Goal: Check status: Check status

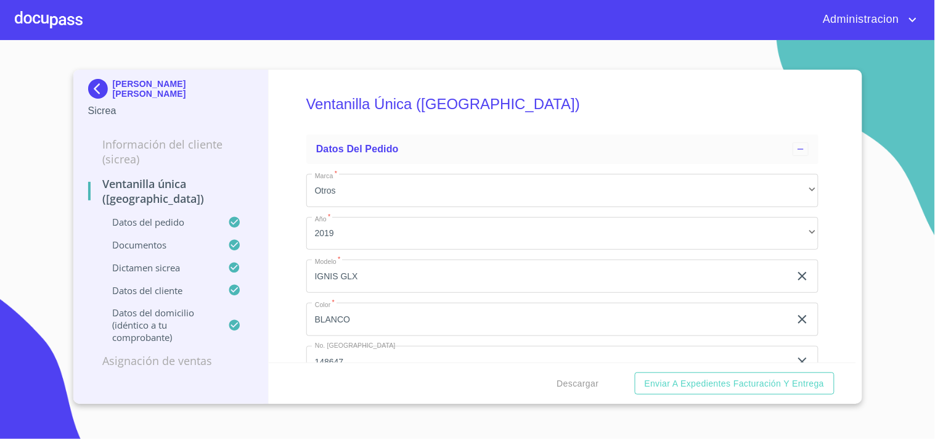
click at [155, 86] on p "JORGE LUIS OROZCO HERNANDEZ" at bounding box center [183, 89] width 141 height 20
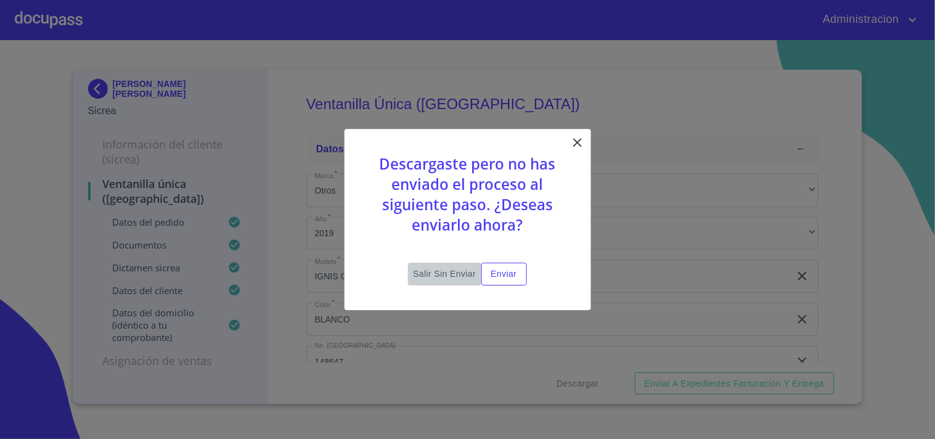
click at [427, 271] on span "Salir sin enviar" at bounding box center [444, 273] width 63 height 15
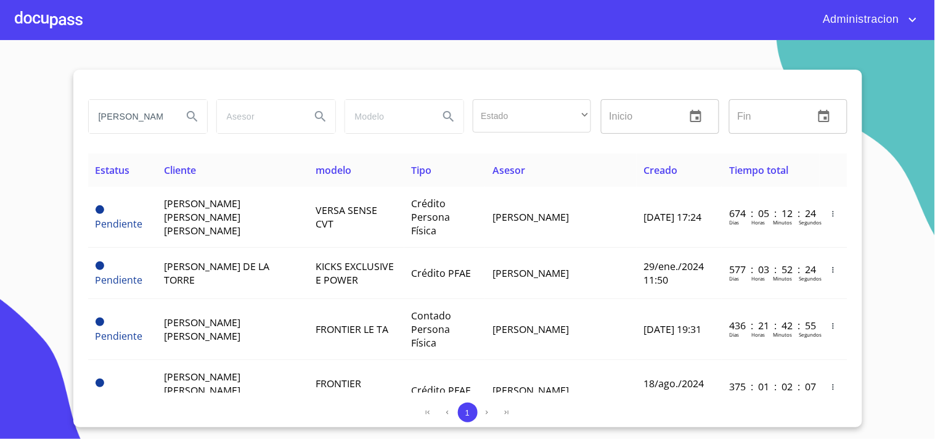
drag, startPoint x: 129, startPoint y: 116, endPoint x: 1, endPoint y: 88, distance: 131.8
click at [0, 89] on section "jorge luis Estado ​ ​ Inicio ​ Fin ​ Estatus Cliente modelo Tipo Asesor Creado …" at bounding box center [467, 239] width 935 height 399
type input "mangueras metalicas"
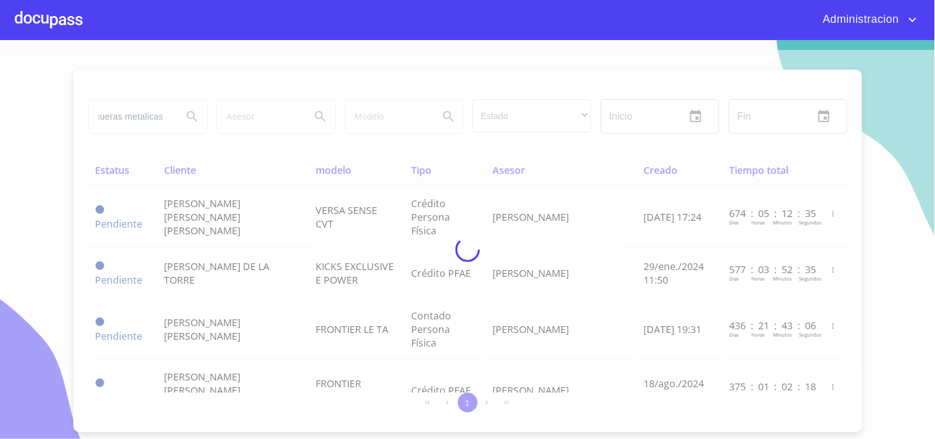
scroll to position [0, 0]
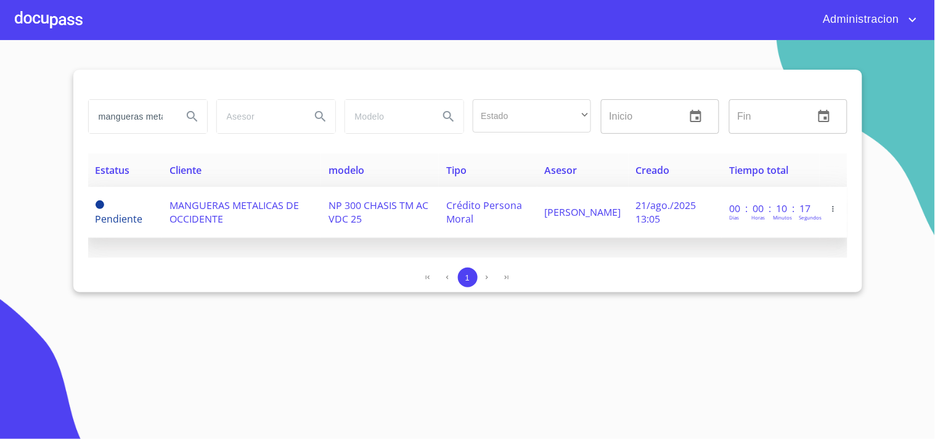
click at [184, 234] on td "MANGUERAS METALICAS DE OCCIDENTE" at bounding box center [241, 212] width 159 height 51
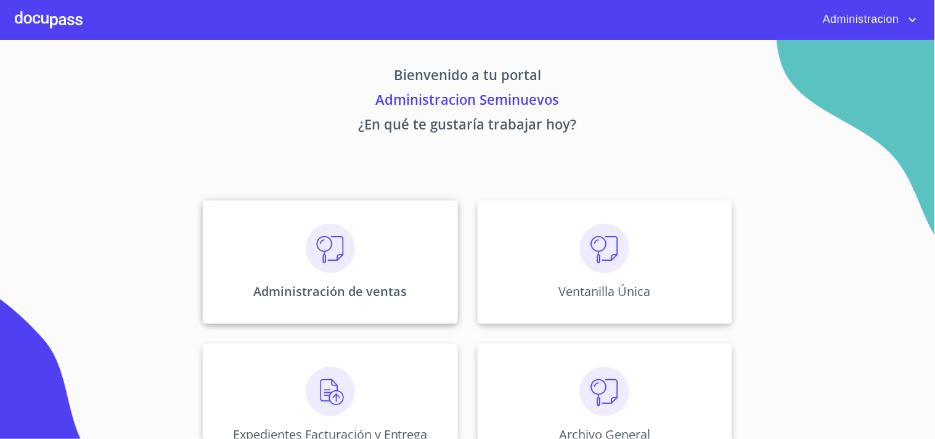
click at [392, 255] on div "Administración de ventas" at bounding box center [330, 261] width 255 height 123
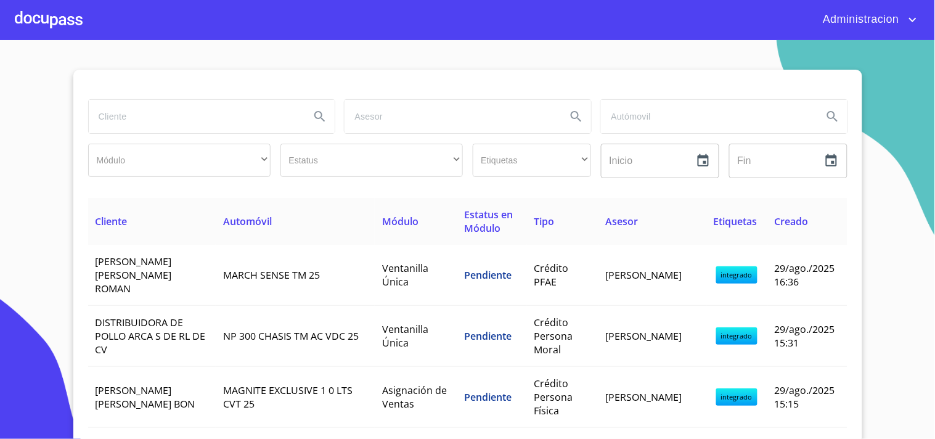
click at [214, 113] on input "search" at bounding box center [195, 116] width 212 height 33
type input "mangueras"
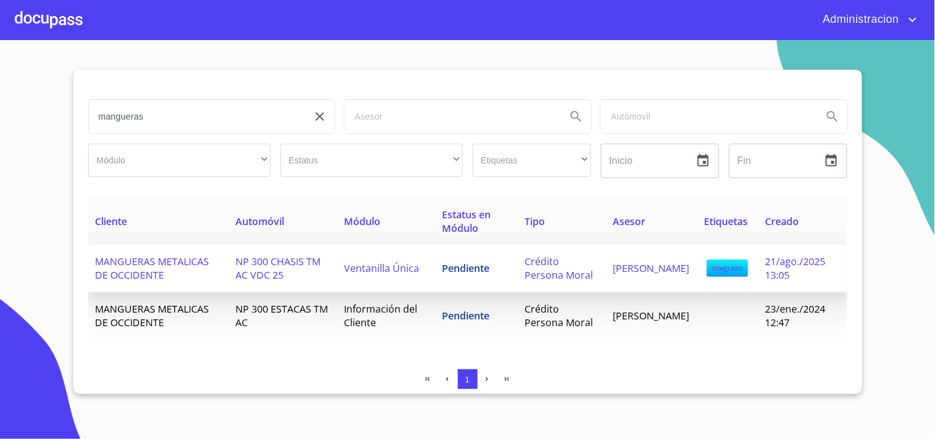
click at [655, 271] on td "ALINA VENEGAS GARCIA" at bounding box center [651, 268] width 91 height 47
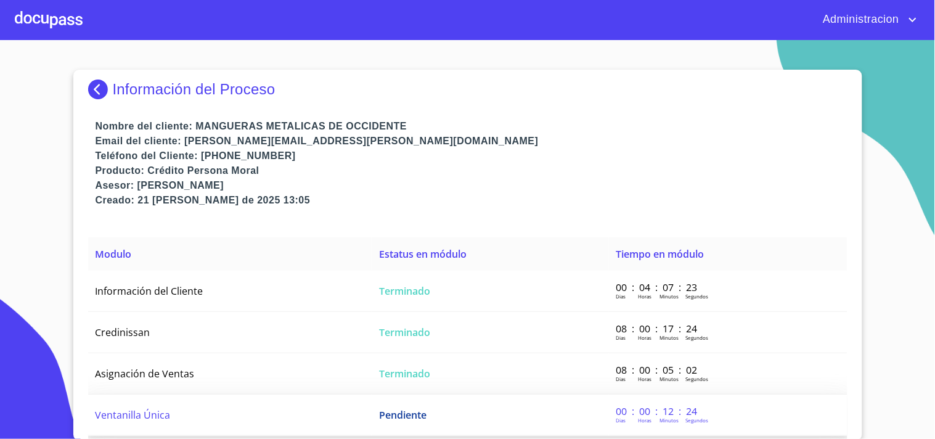
click at [419, 408] on span "Pendiente" at bounding box center [402, 415] width 47 height 14
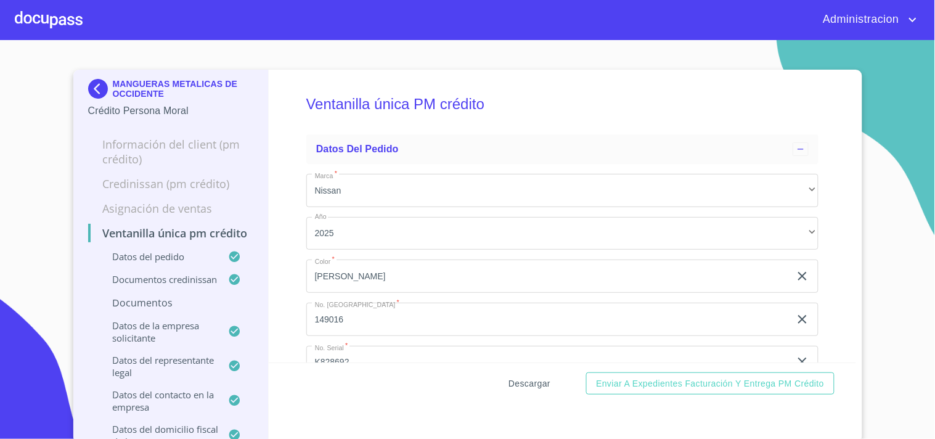
click at [510, 382] on span "Descargar" at bounding box center [530, 383] width 42 height 15
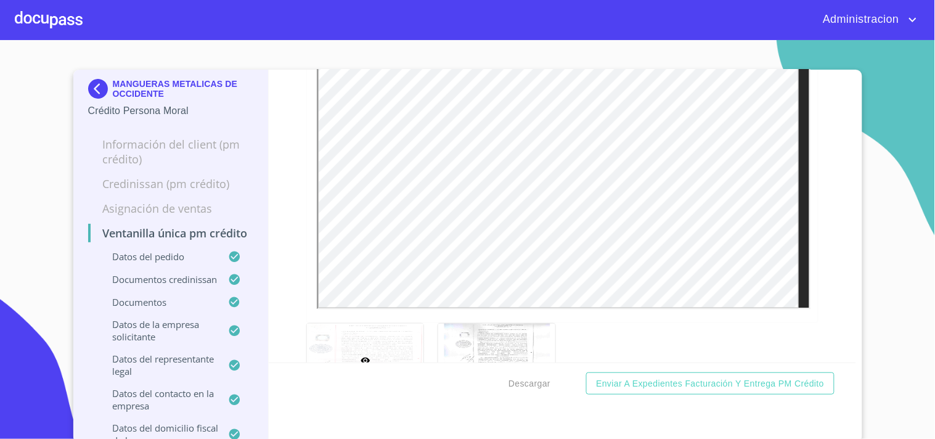
scroll to position [4153, 0]
click at [830, 238] on div "Ventanilla única PM crédito Datos del pedido Marca   * Nissan ​ Año 2025 ​ Colo…" at bounding box center [562, 216] width 587 height 293
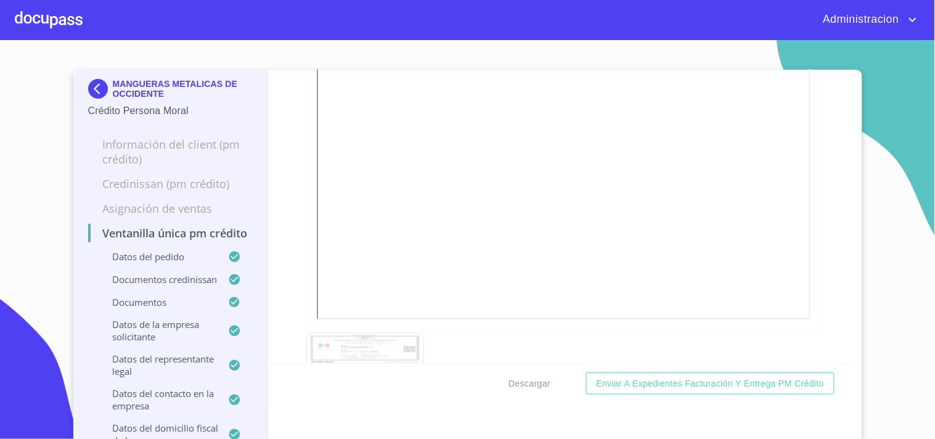
scroll to position [8537, 0]
click at [835, 276] on div "Ventanilla única PM crédito Datos del pedido Marca   * Nissan ​ Año 2025 ​ Colo…" at bounding box center [562, 216] width 587 height 293
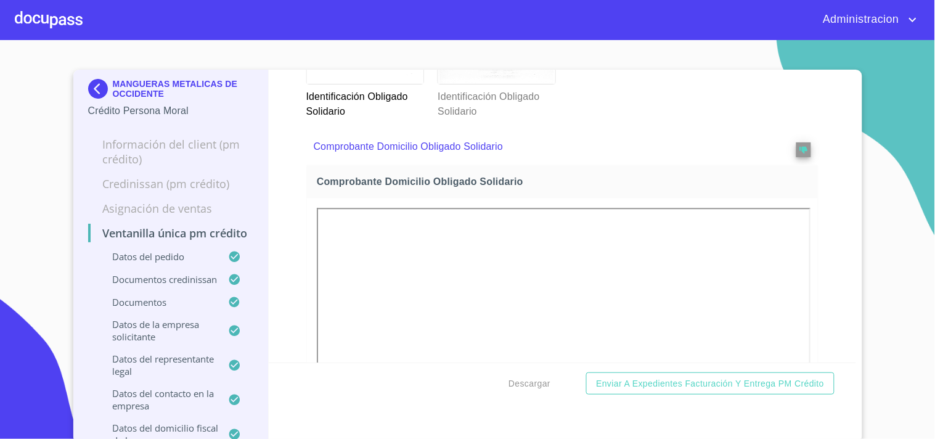
scroll to position [5934, 0]
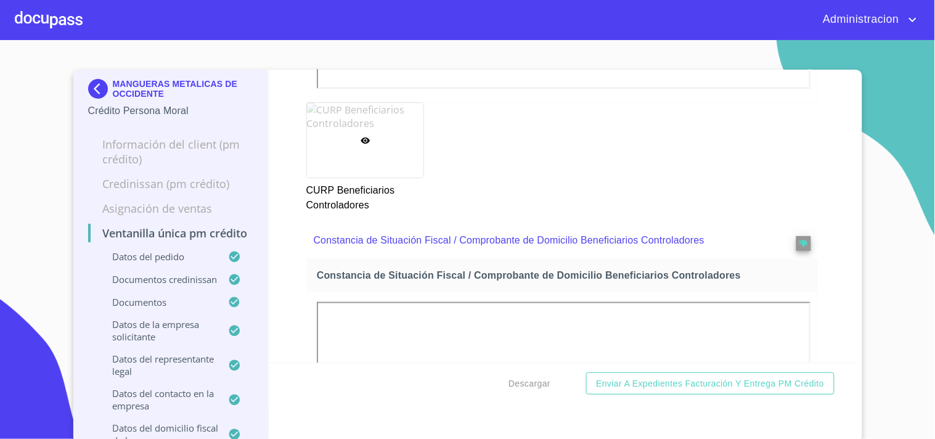
scroll to position [11319, 0]
